Goal: Task Accomplishment & Management: Use online tool/utility

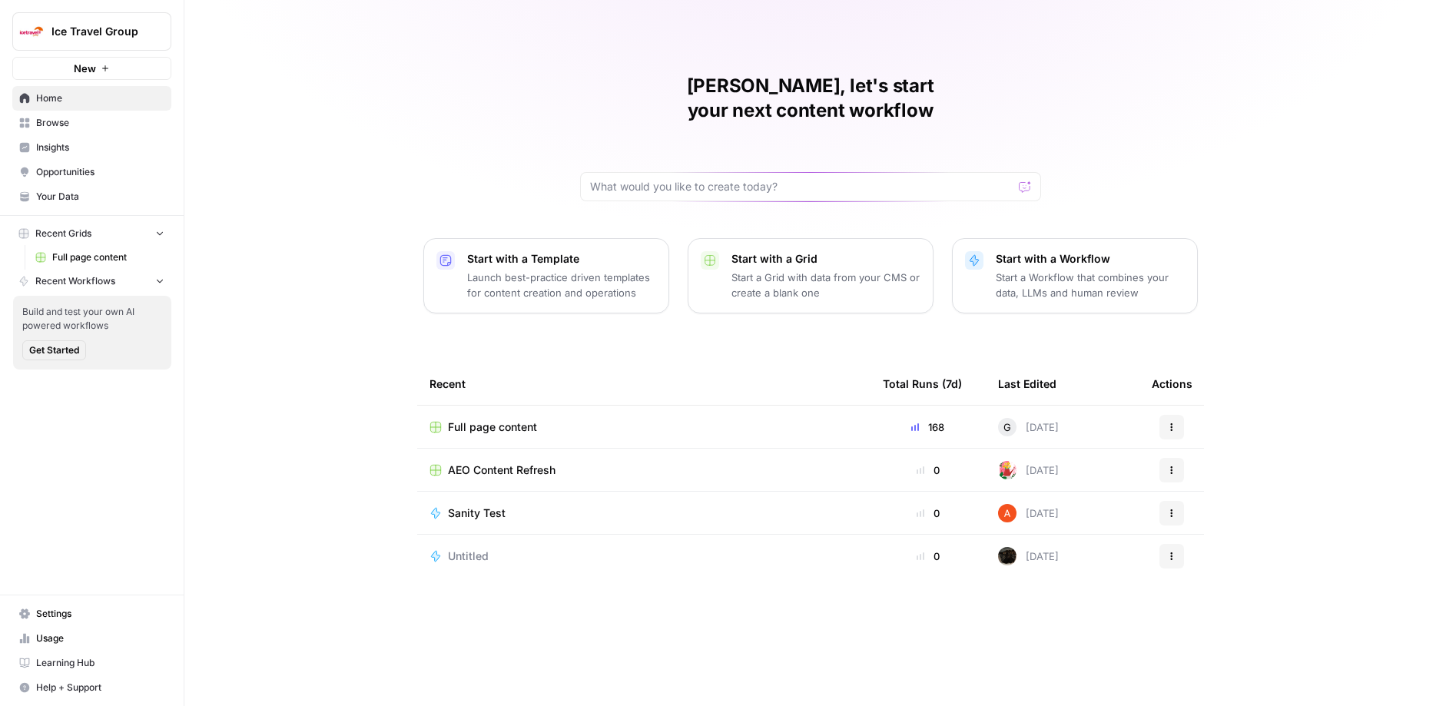
click at [99, 263] on span "Full page content" at bounding box center [108, 257] width 112 height 14
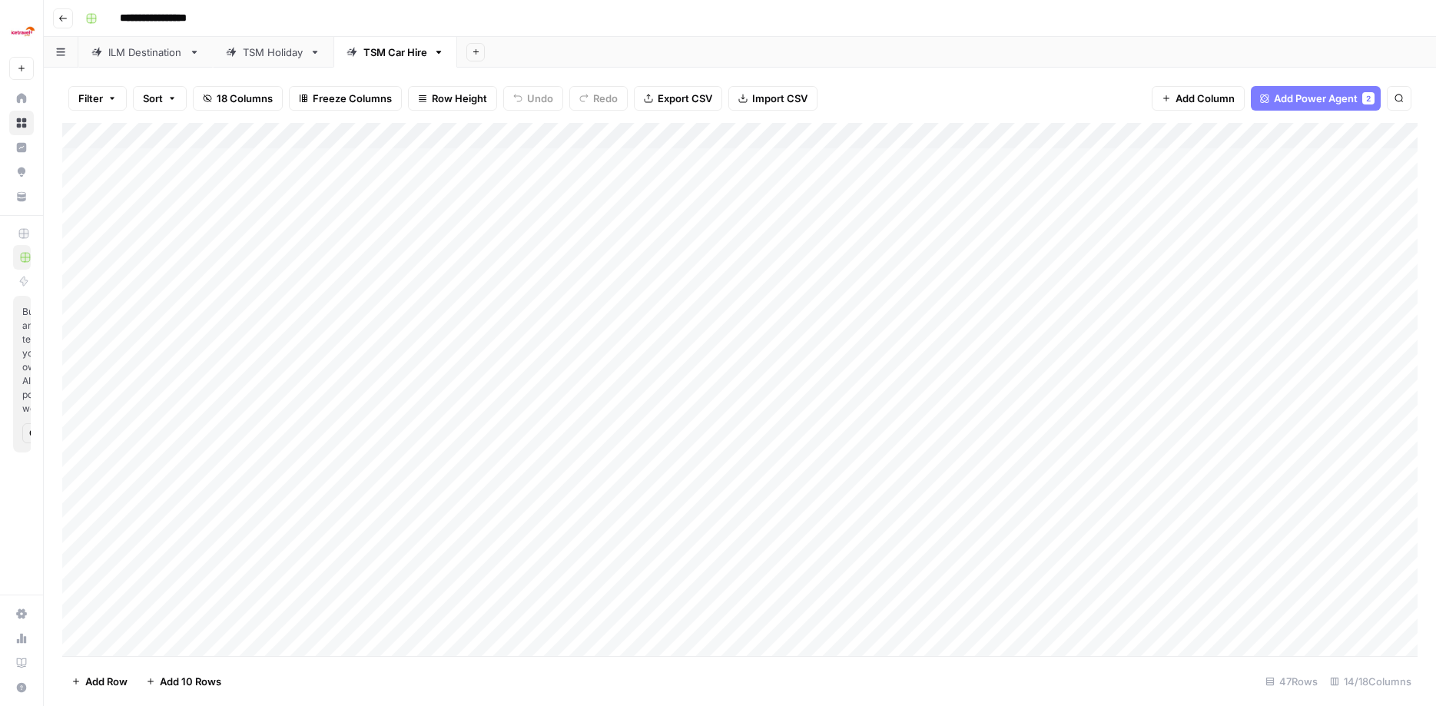
click at [141, 62] on link "ILM Destination" at bounding box center [145, 52] width 134 height 31
click at [278, 61] on link "TSM Holiday" at bounding box center [273, 52] width 121 height 31
click at [825, 206] on div "Add Column" at bounding box center [739, 391] width 1355 height 537
click at [825, 207] on div "Add Column" at bounding box center [739, 391] width 1355 height 537
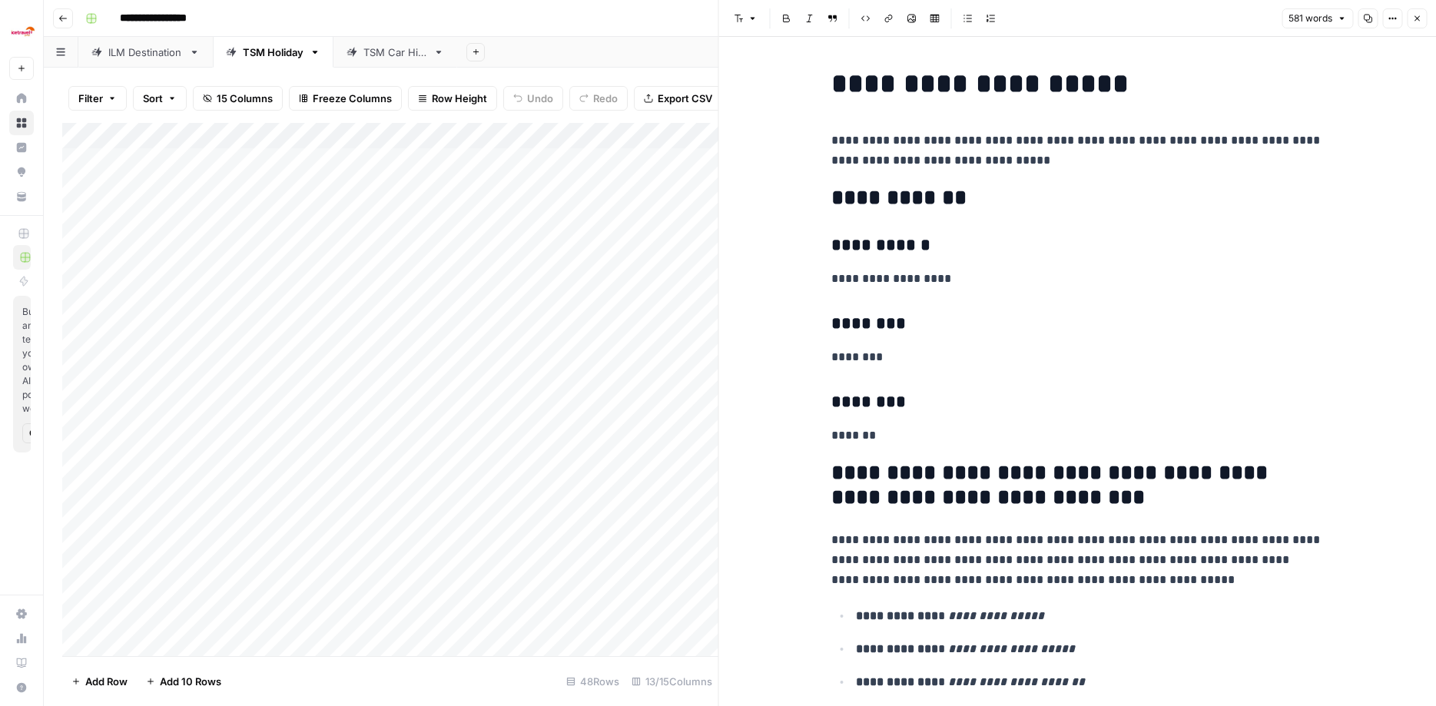
click at [825, 187] on h2 "**********" at bounding box center [1077, 198] width 492 height 25
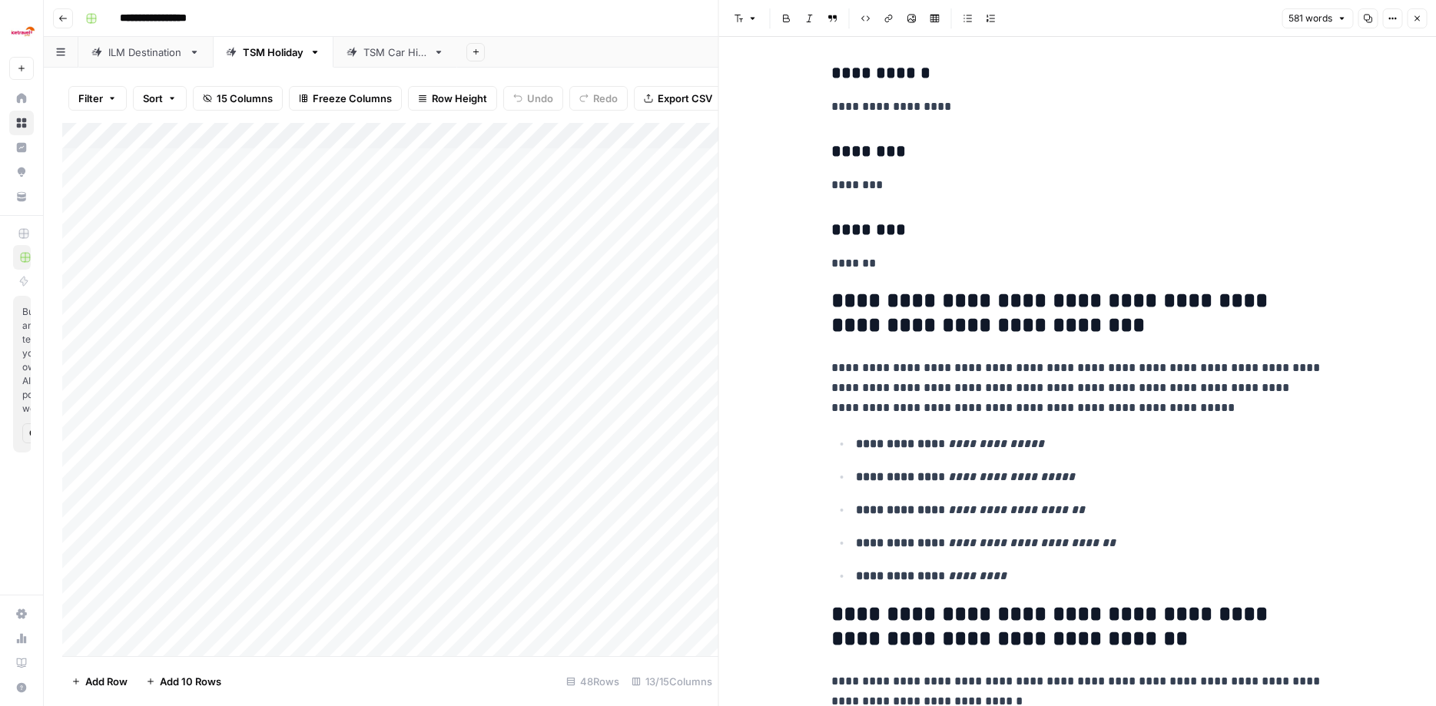
scroll to position [184, 0]
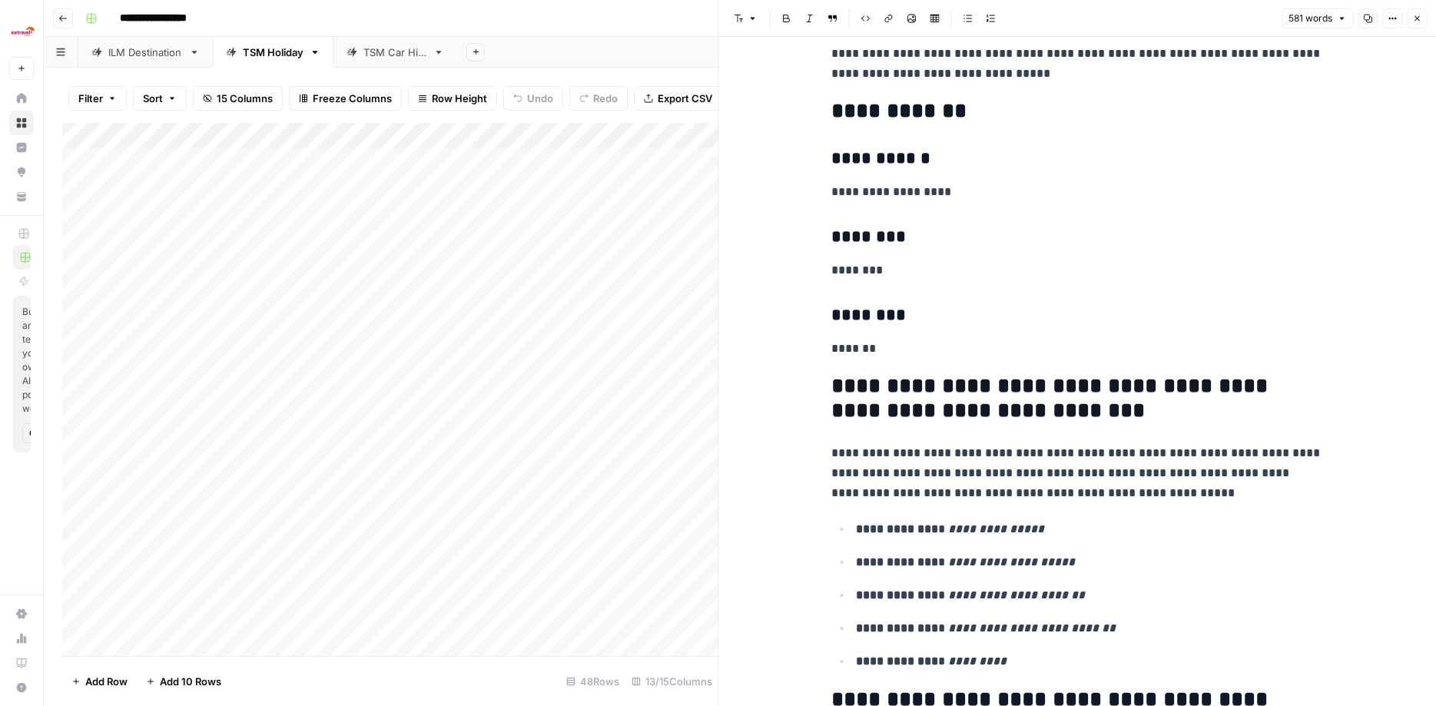
scroll to position [0, 0]
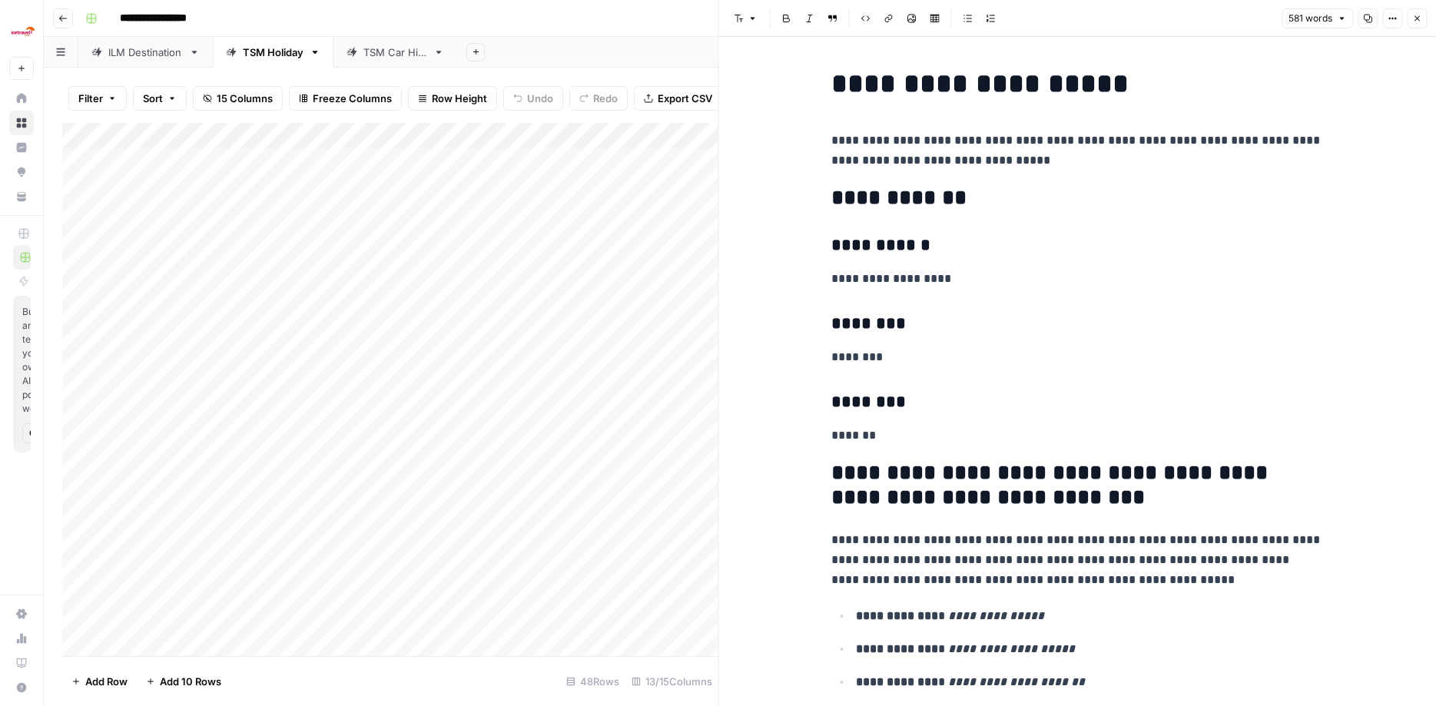
click at [825, 16] on icon "button" at bounding box center [1416, 18] width 9 height 9
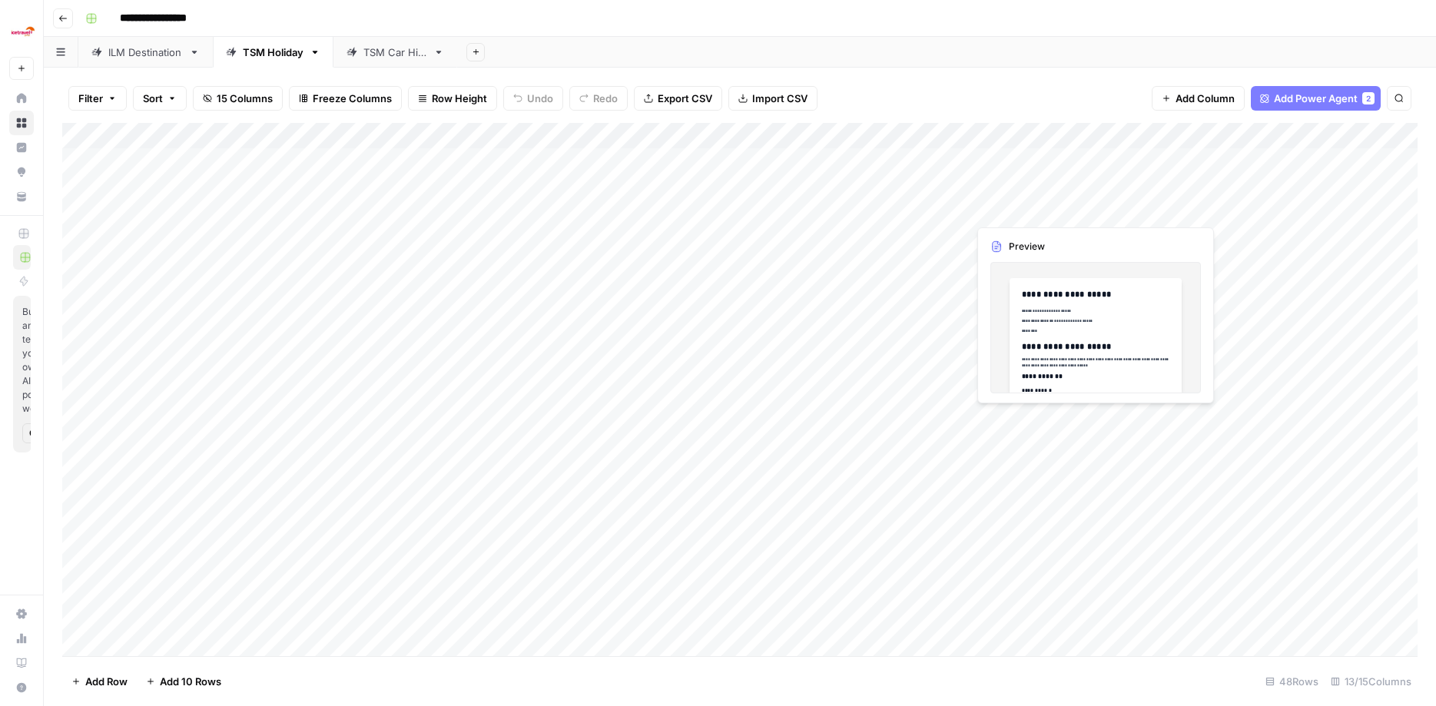
drag, startPoint x: 1015, startPoint y: 200, endPoint x: 1072, endPoint y: 201, distance: 57.6
click at [825, 198] on div "Add Column" at bounding box center [739, 391] width 1355 height 537
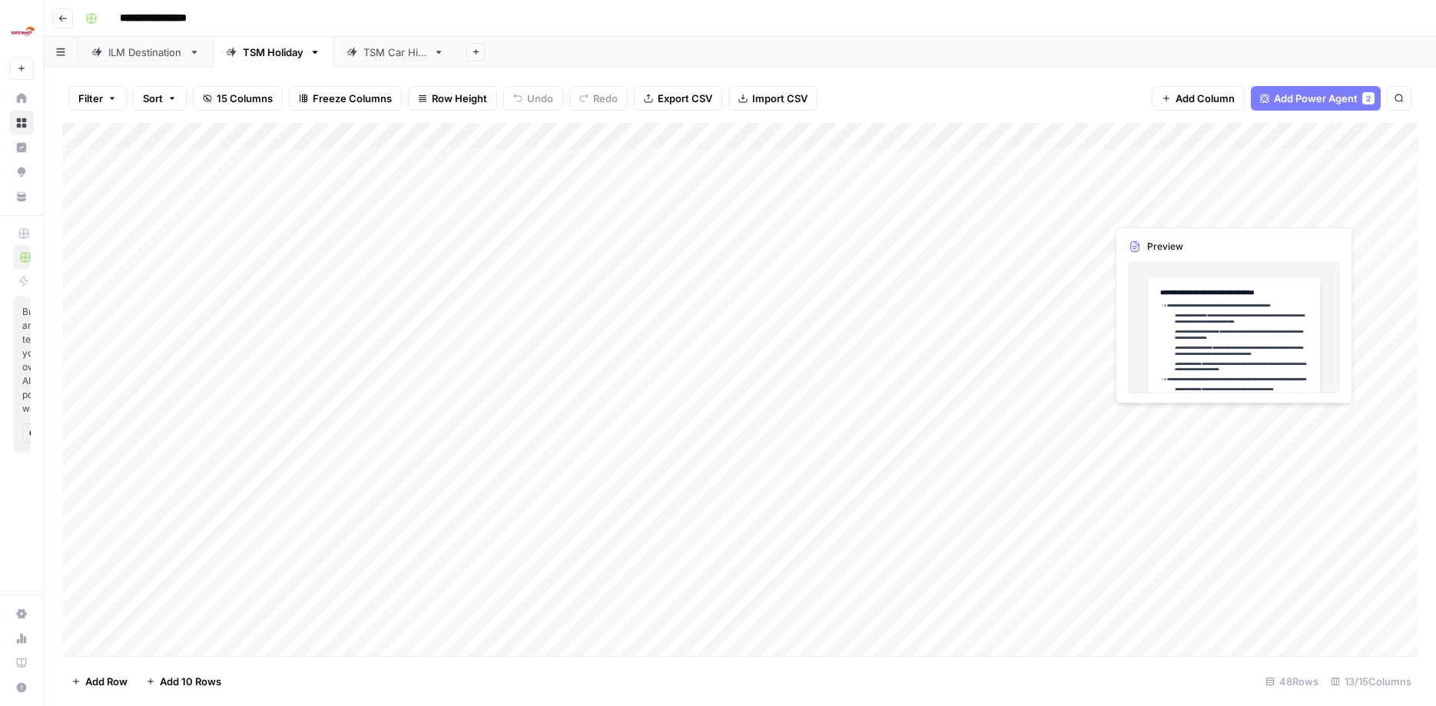
click at [825, 217] on div "Add Column" at bounding box center [739, 391] width 1355 height 537
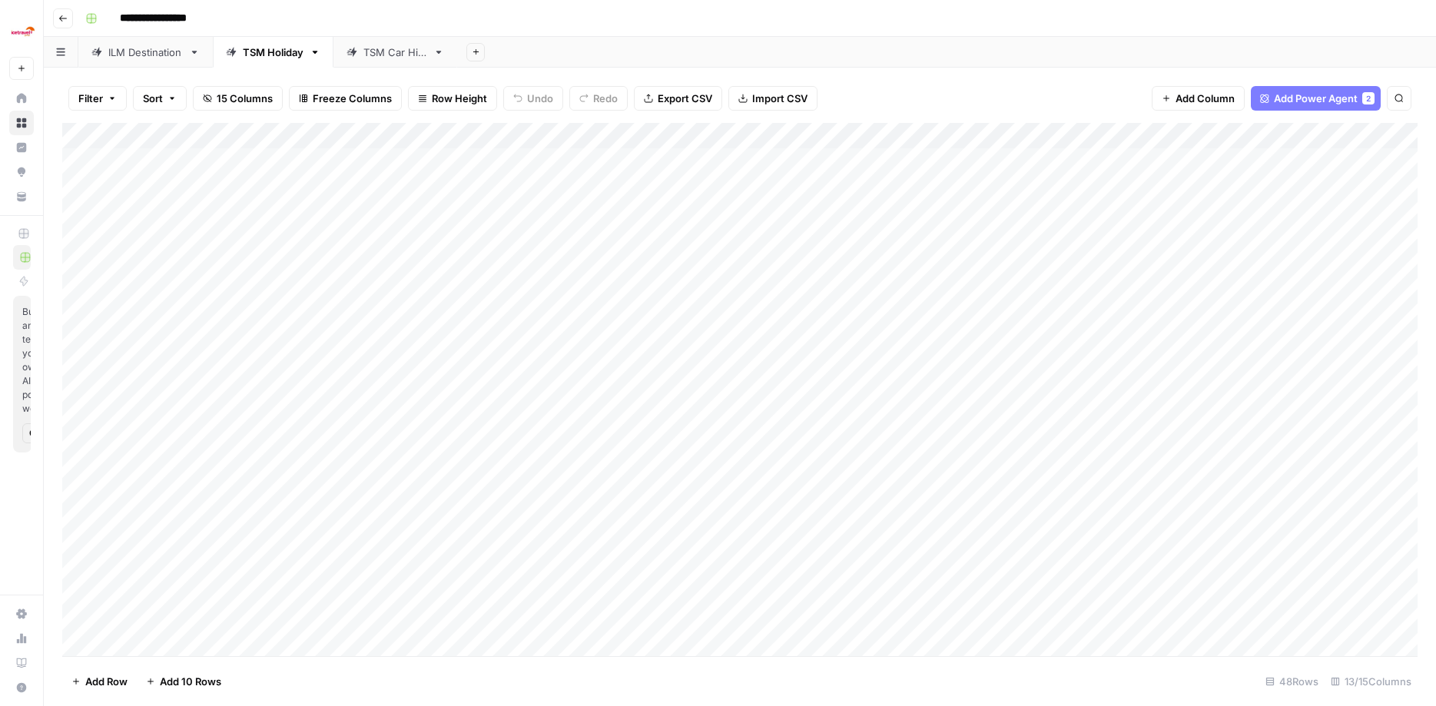
click at [825, 208] on div "Add Column" at bounding box center [739, 391] width 1355 height 537
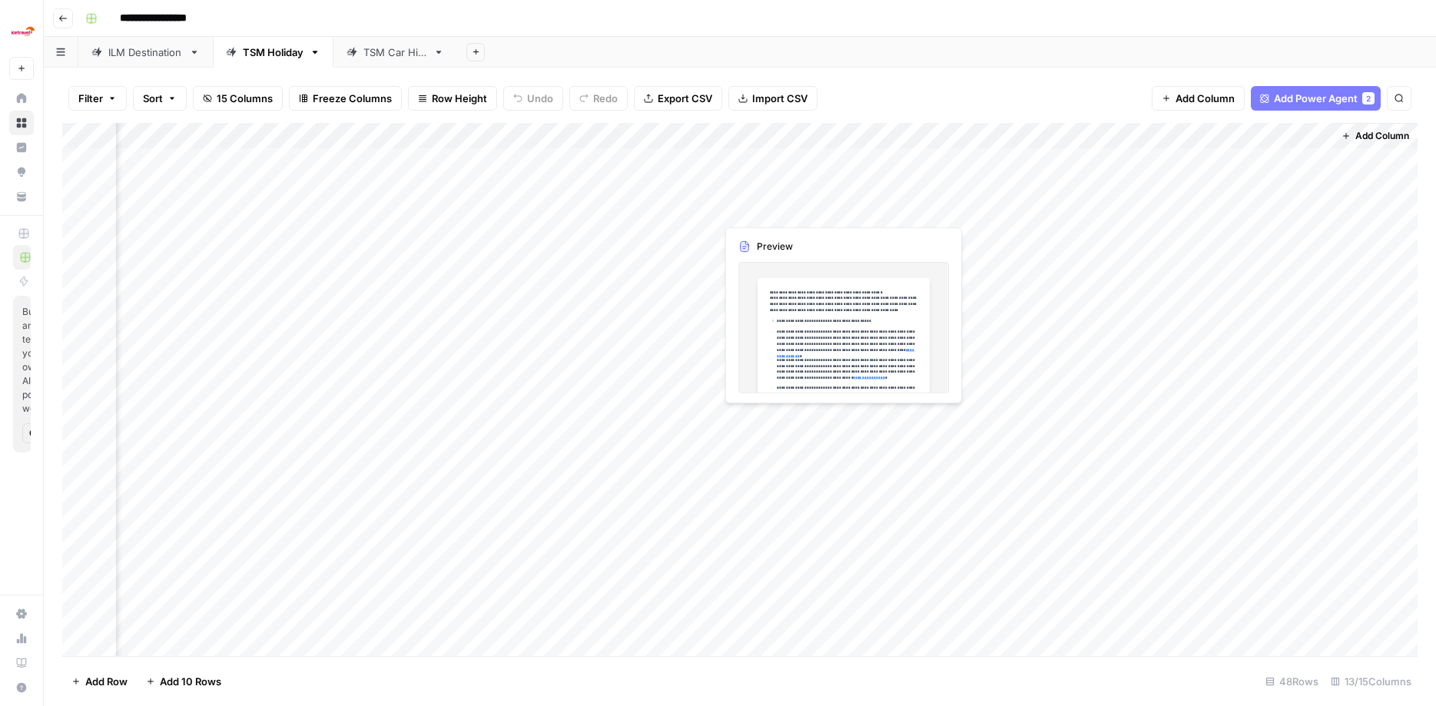
click at [776, 208] on div "Add Column" at bounding box center [739, 391] width 1355 height 537
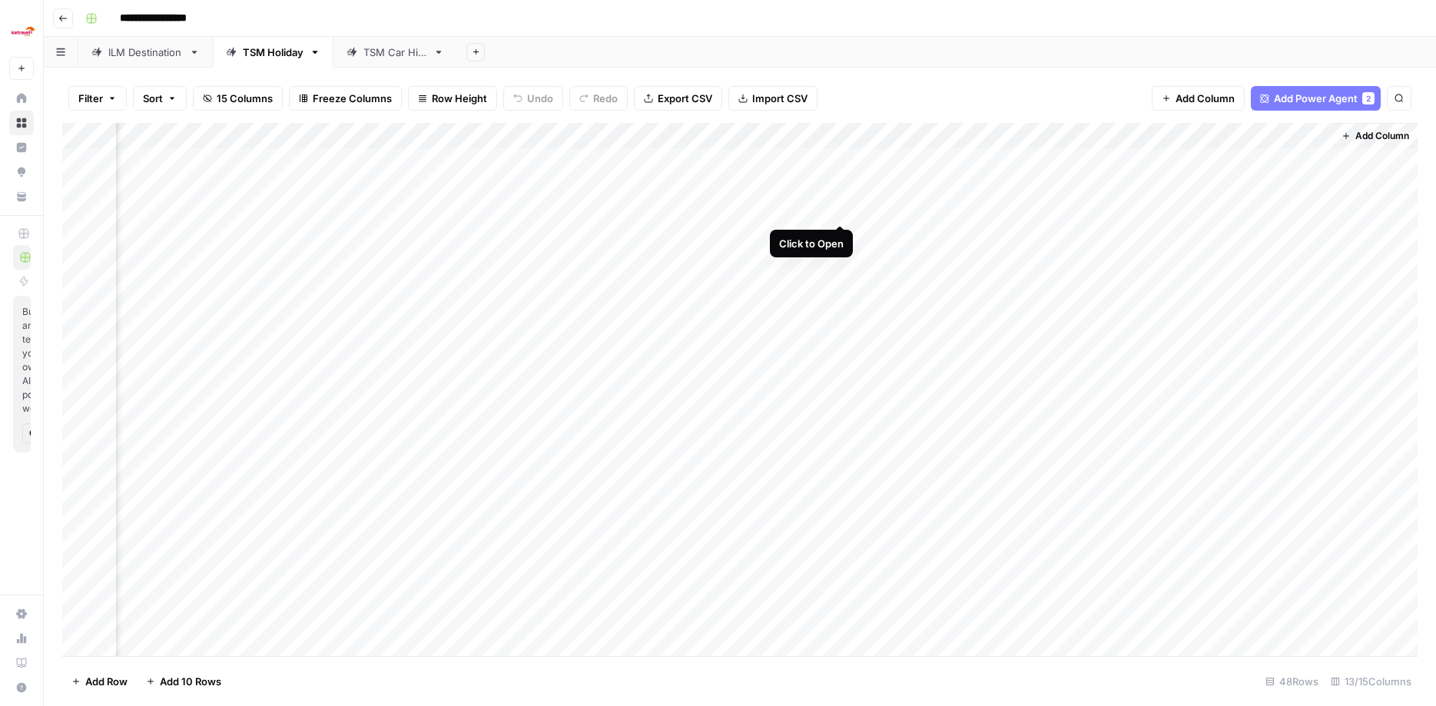
click at [825, 209] on div "Add Column" at bounding box center [739, 391] width 1355 height 537
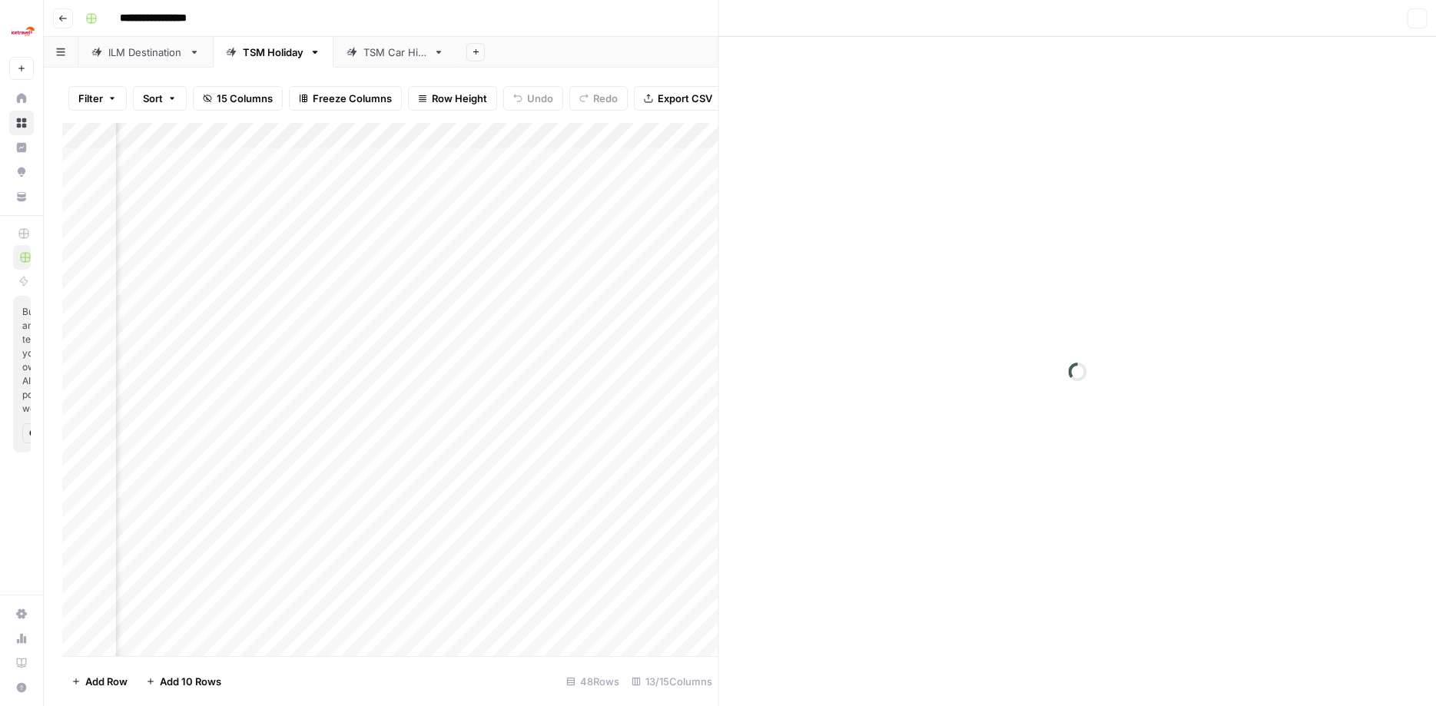
scroll to position [0, 925]
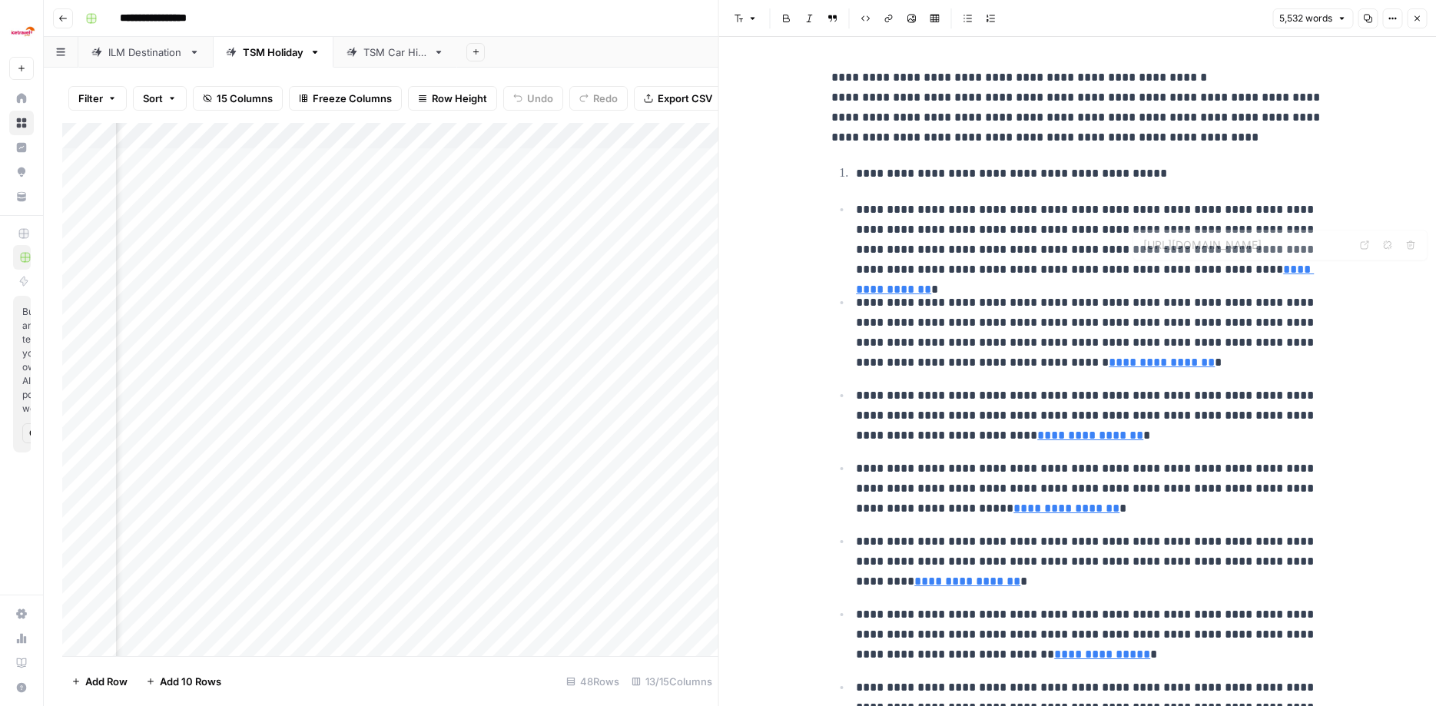
type input "[URL][DOMAIN_NAME]"
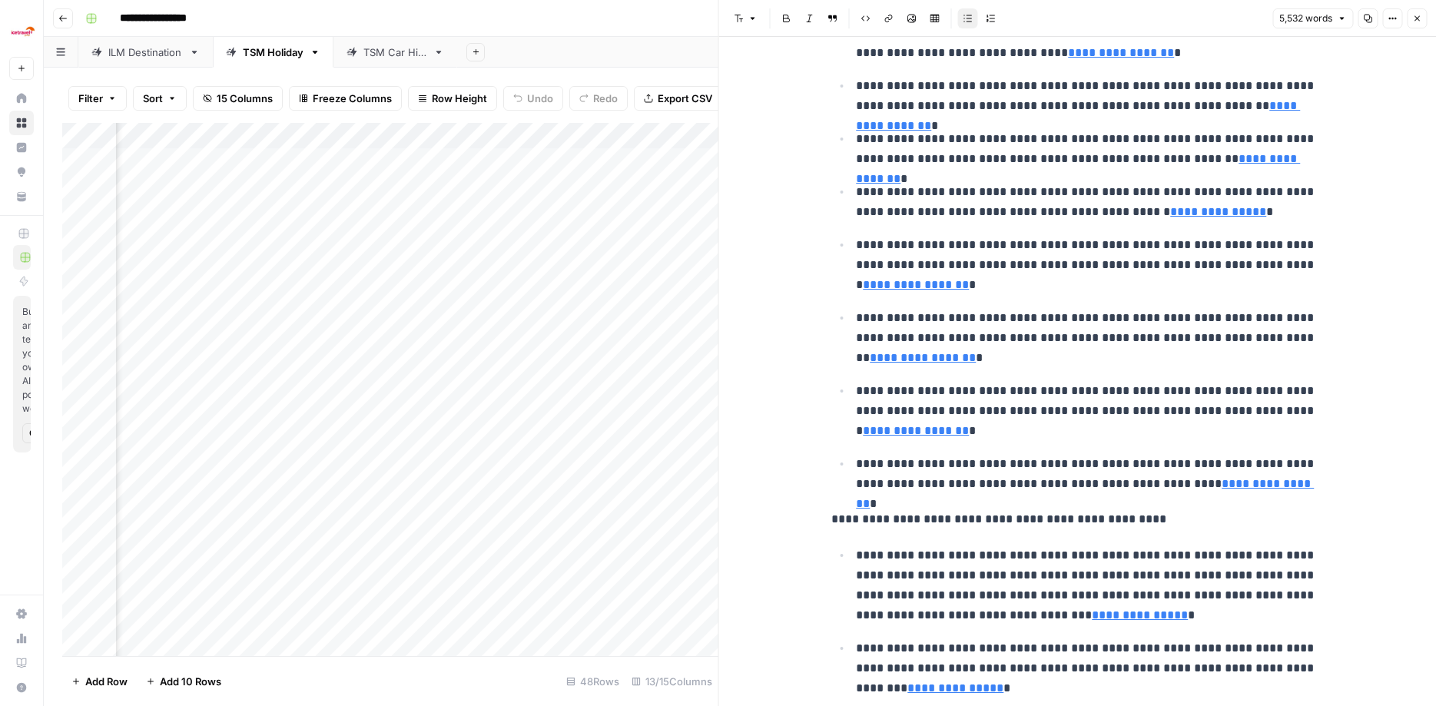
scroll to position [2120, 0]
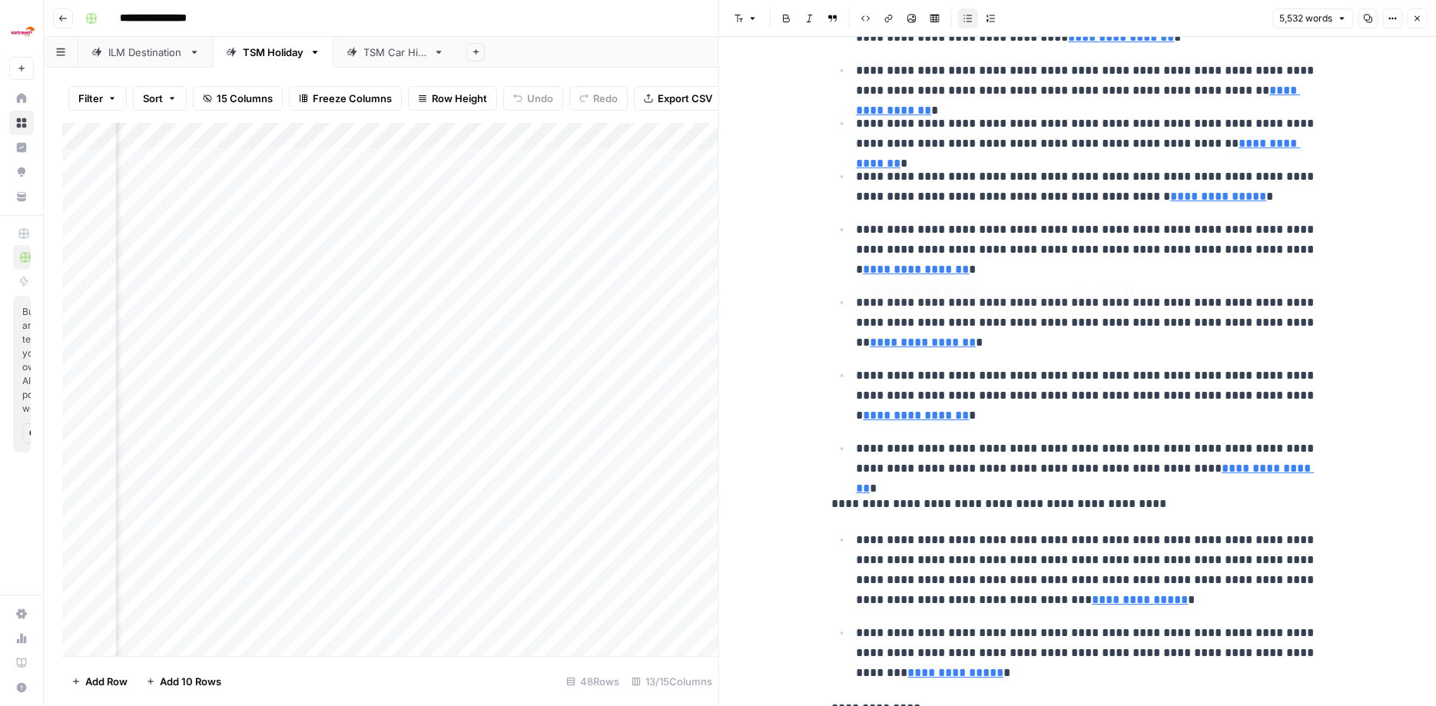
type input "[URL][DOMAIN_NAME]"
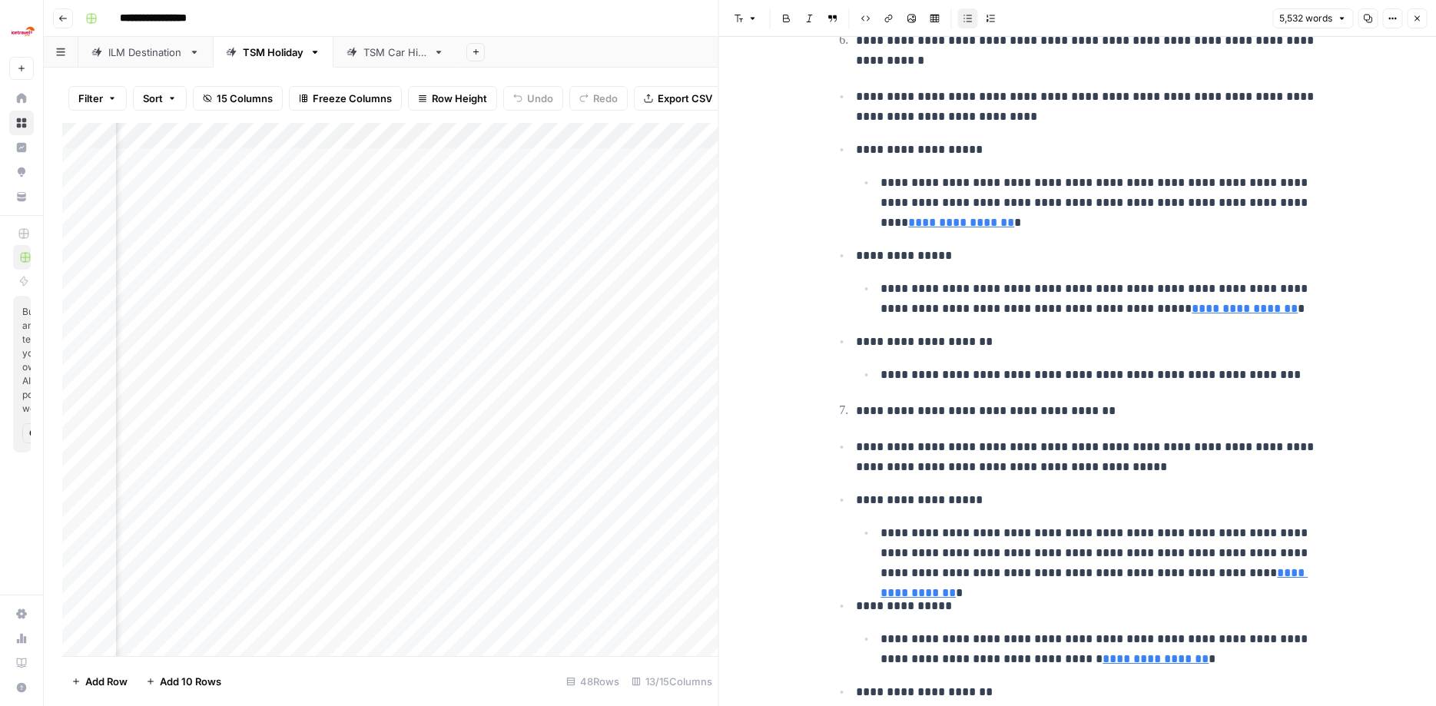
scroll to position [5162, 0]
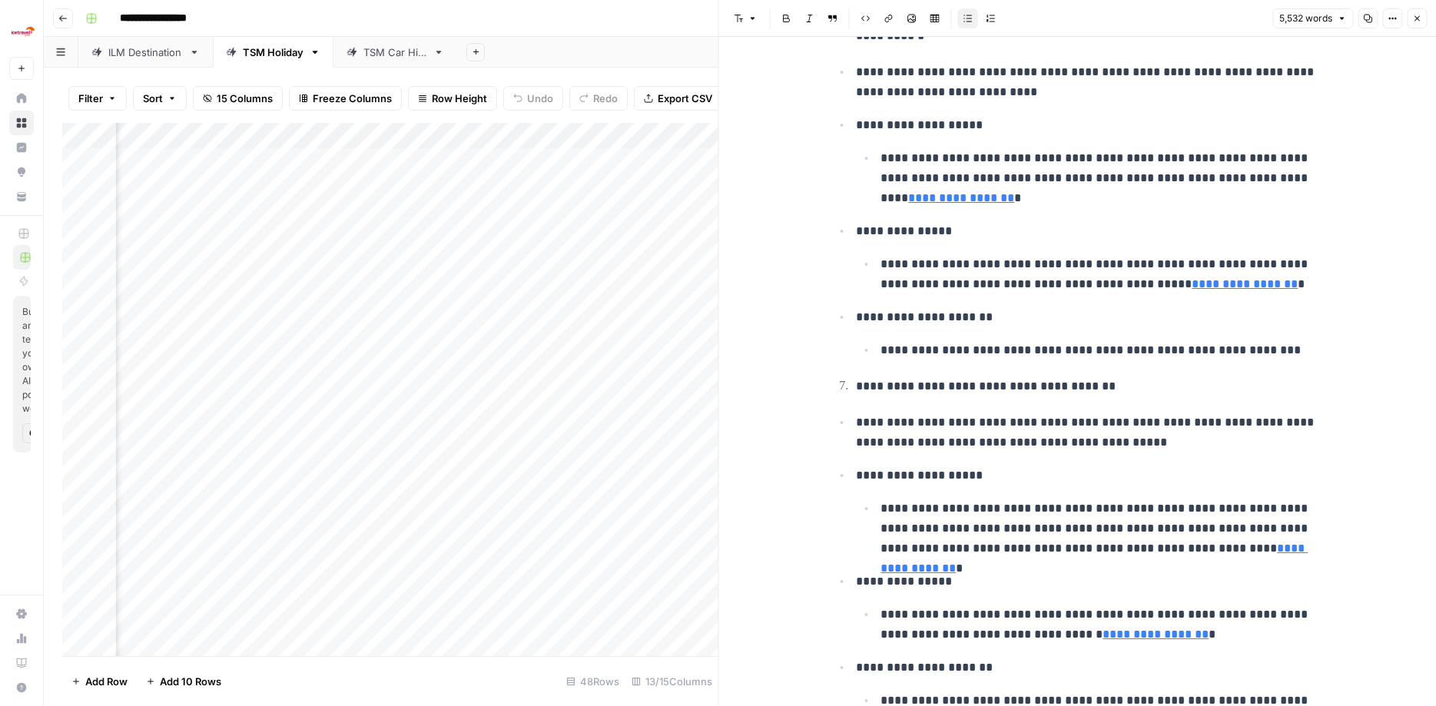
click at [825, 20] on icon "button" at bounding box center [1416, 18] width 9 height 9
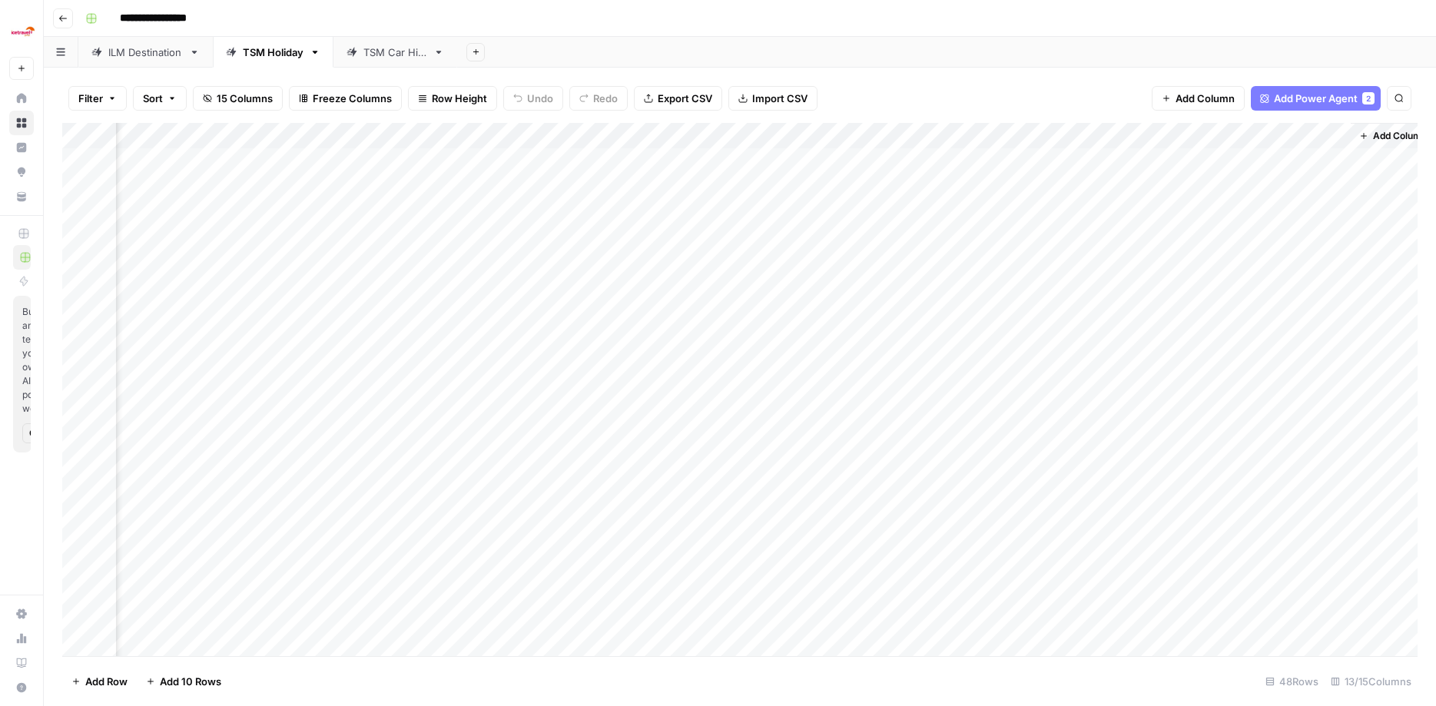
click at [825, 210] on div "Add Column" at bounding box center [739, 391] width 1355 height 537
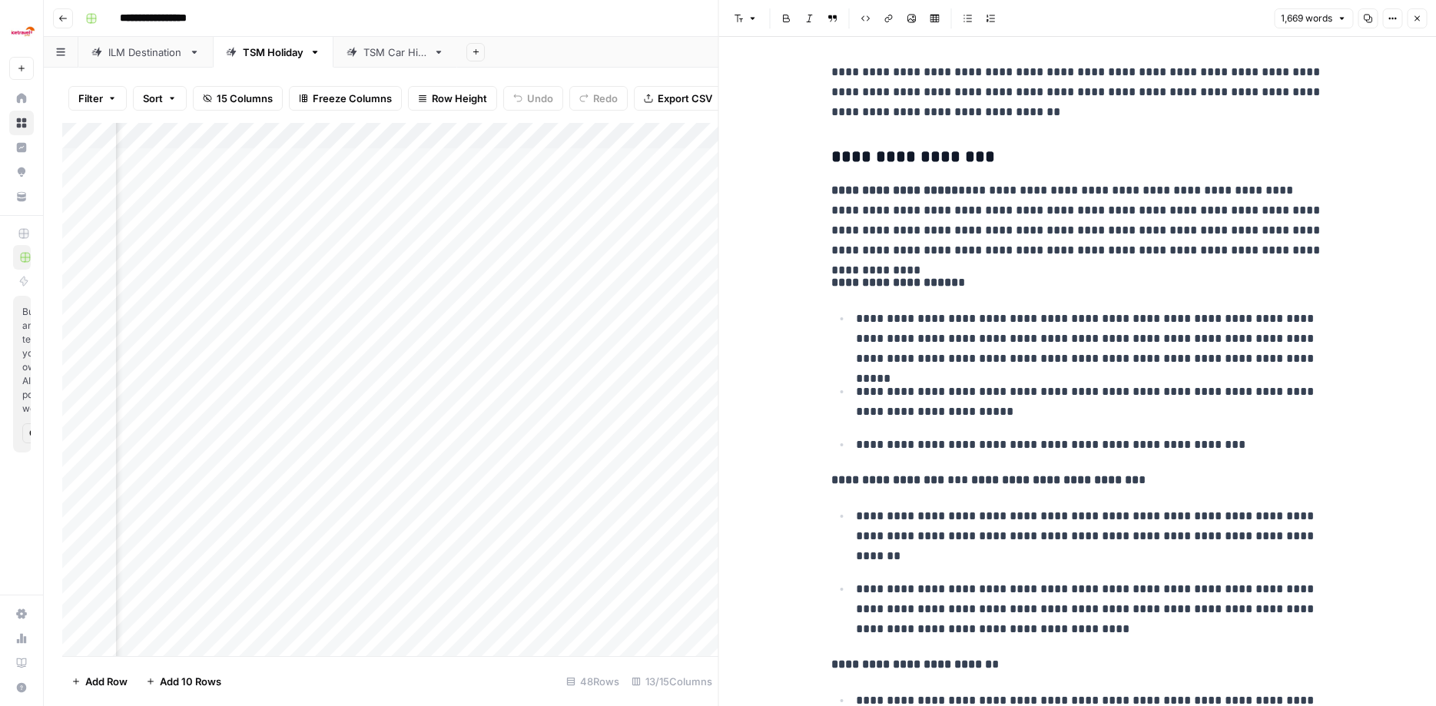
scroll to position [2581, 0]
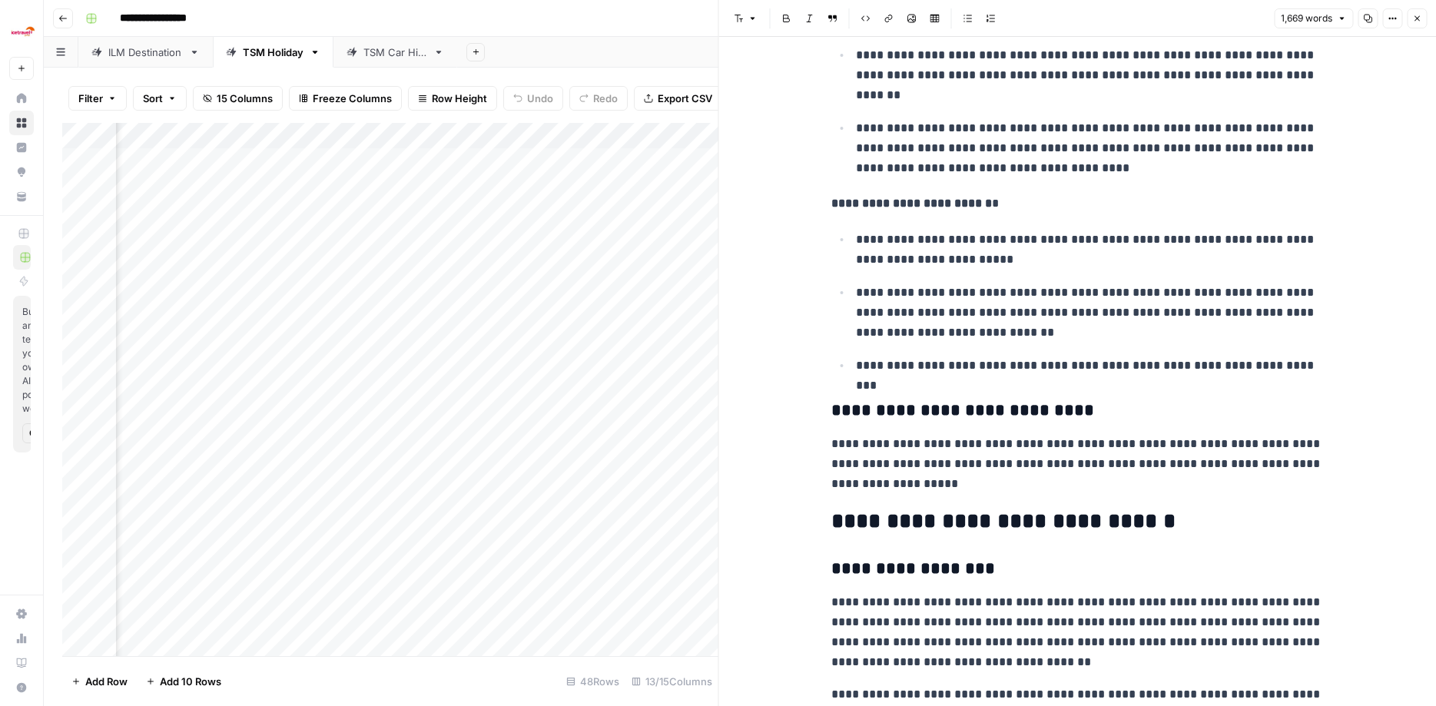
click at [825, 16] on icon "button" at bounding box center [1416, 18] width 5 height 5
